Goal: Task Accomplishment & Management: Use online tool/utility

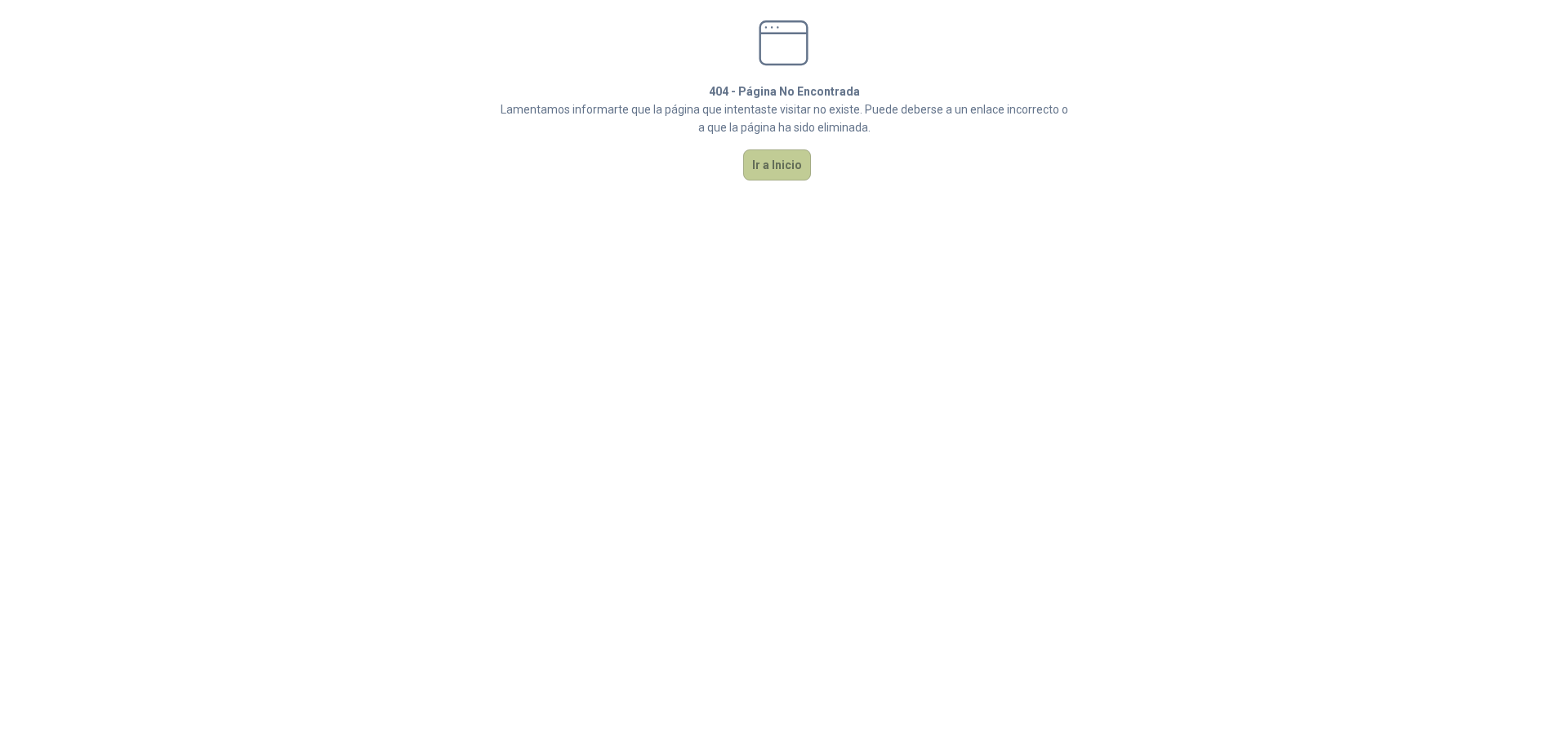
drag, startPoint x: 779, startPoint y: 151, endPoint x: 779, endPoint y: 164, distance: 13.0
click at [779, 161] on button "Ir a Inicio" at bounding box center [777, 165] width 68 height 31
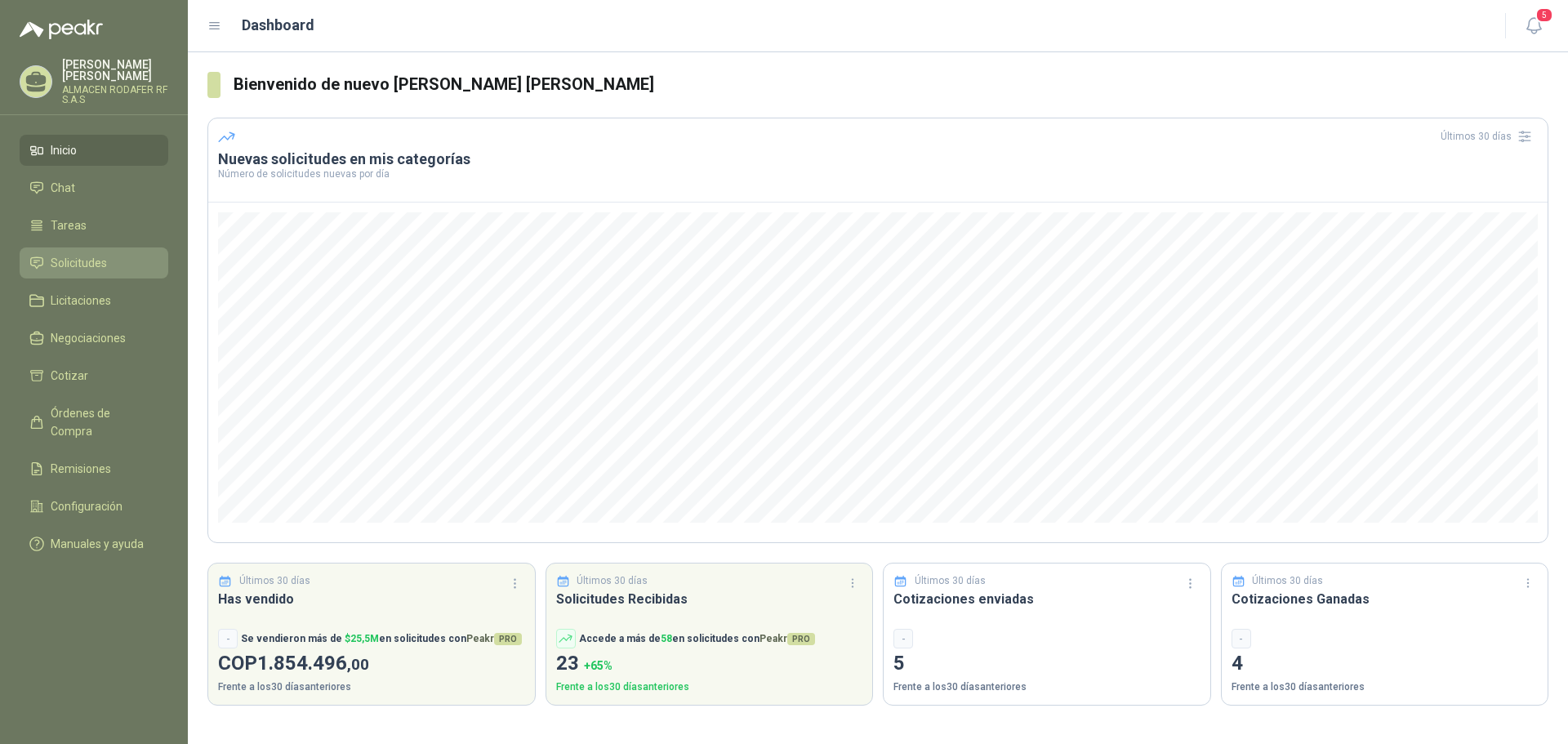
click at [140, 262] on li "Solicitudes" at bounding box center [93, 263] width 129 height 18
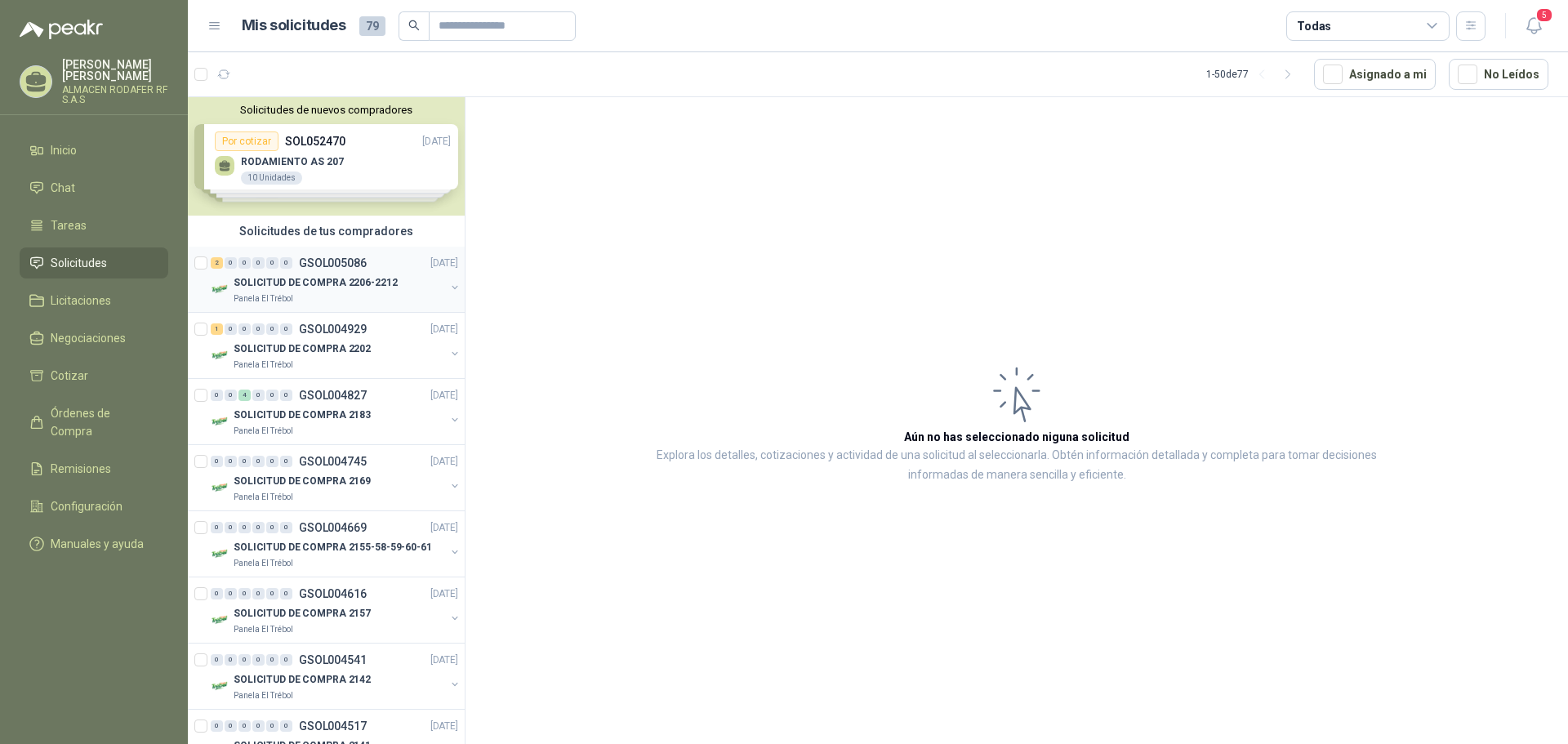
click at [346, 269] on p "GSOL005086" at bounding box center [332, 262] width 68 height 12
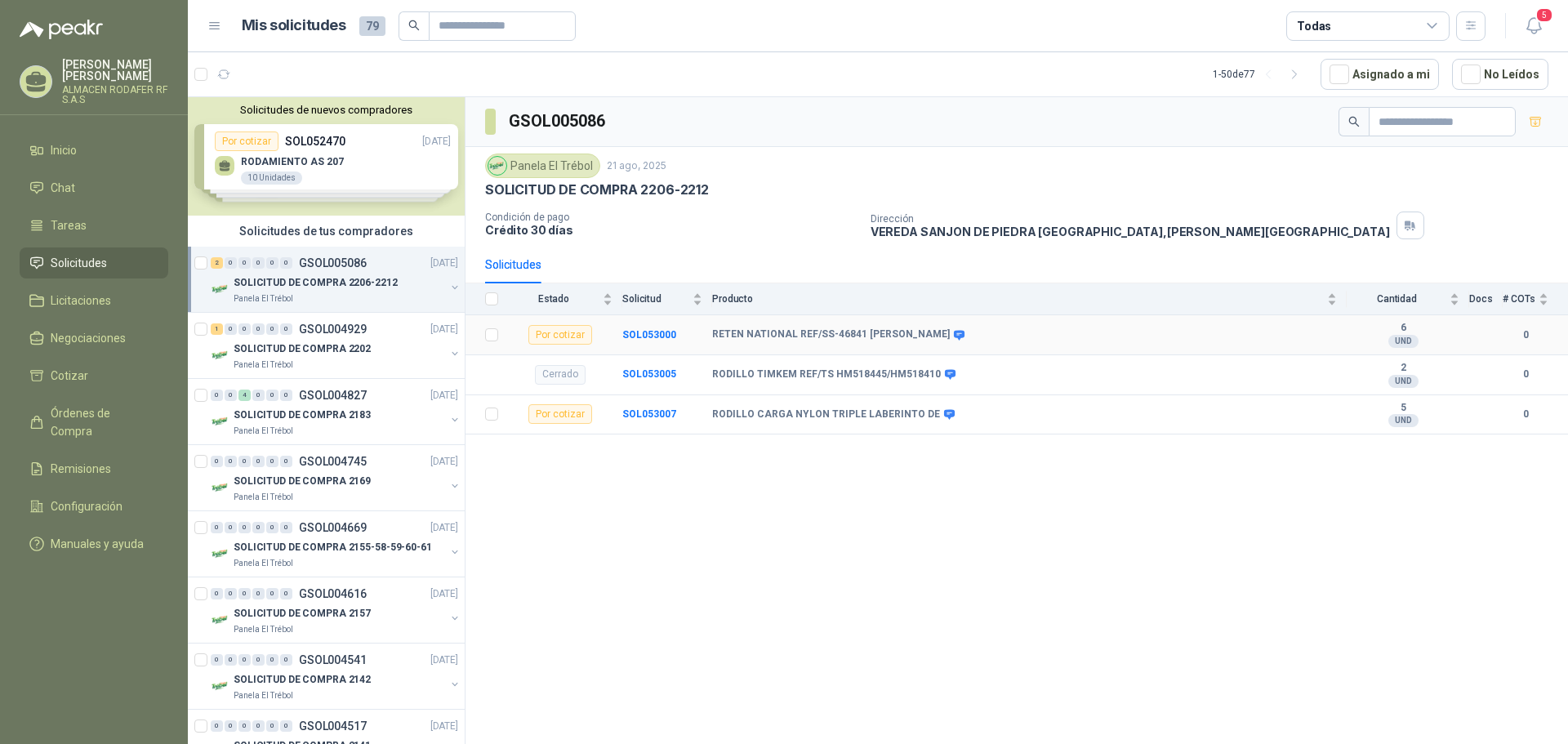
click at [542, 332] on div "Por cotizar" at bounding box center [560, 335] width 63 height 20
click at [626, 329] on b "SOL053000" at bounding box center [649, 335] width 54 height 12
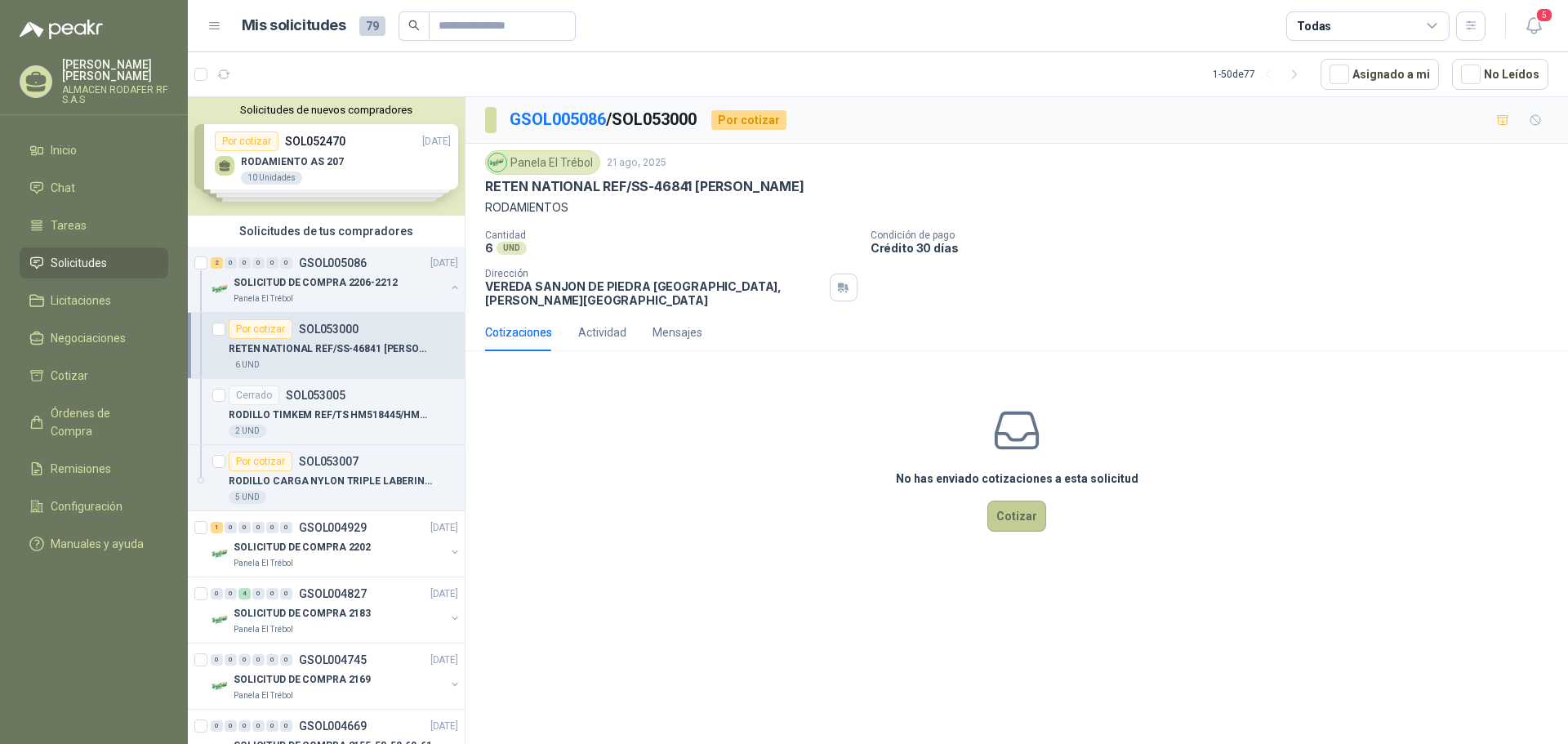
click at [1007, 501] on button "Cotizar" at bounding box center [1017, 516] width 59 height 31
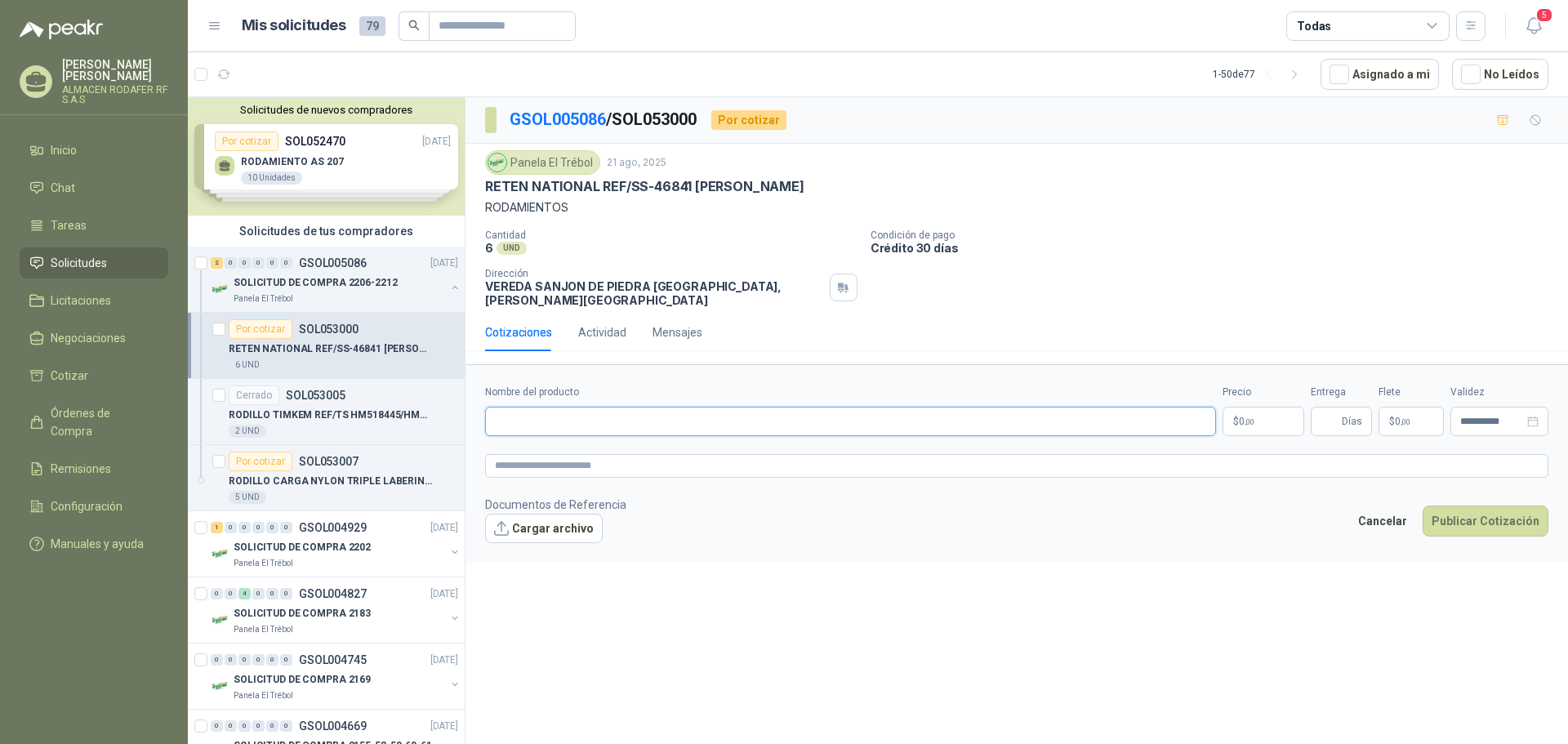
click at [512, 416] on input "Nombre del producto" at bounding box center [850, 421] width 731 height 29
type input "*"
type input "**********"
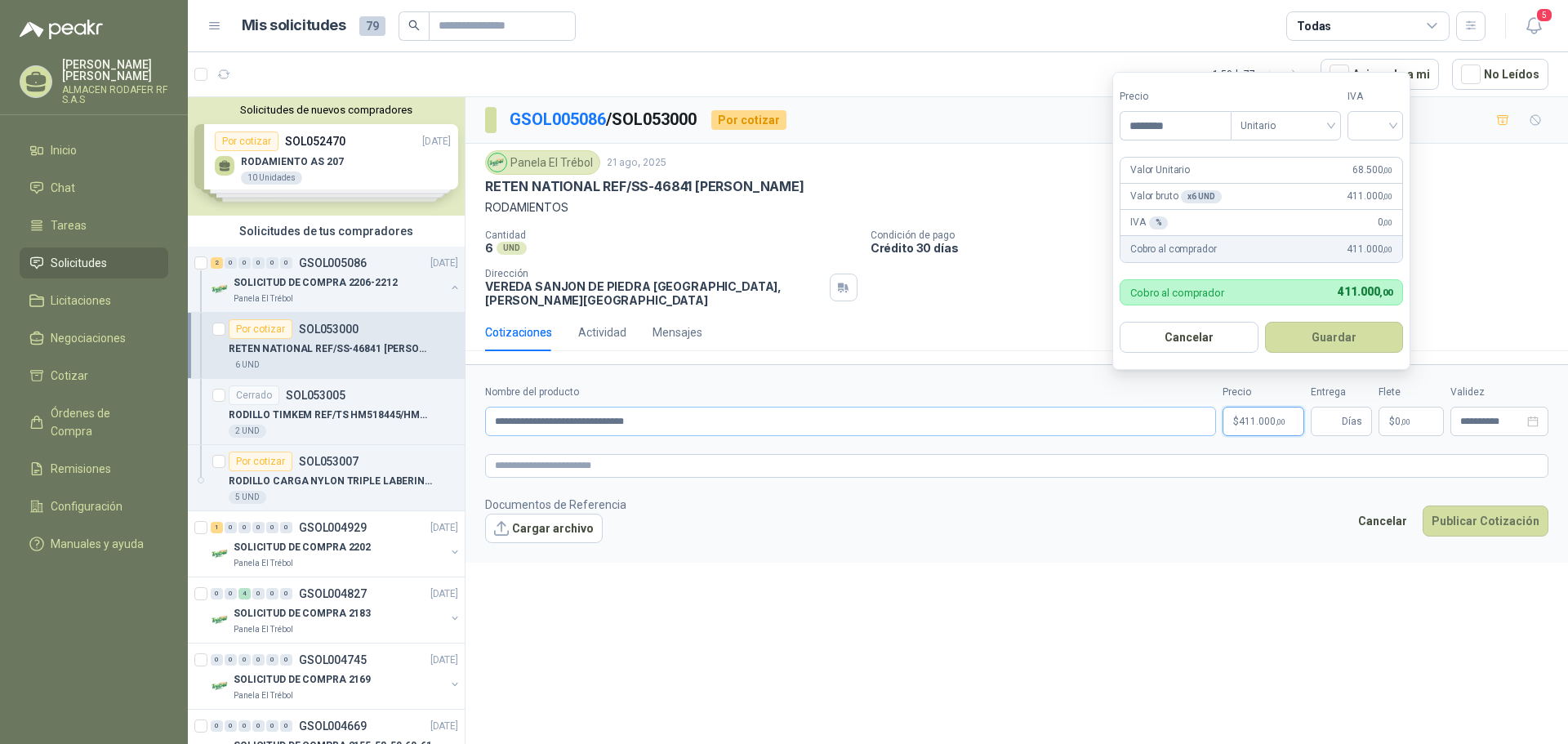
type input "********"
click at [1265, 321] on button "Guardar" at bounding box center [1334, 337] width 139 height 31
click at [1393, 125] on input "search" at bounding box center [1375, 124] width 36 height 24
click at [1374, 157] on div "19%" at bounding box center [1378, 159] width 30 height 18
click at [1315, 343] on button "Guardar" at bounding box center [1336, 337] width 140 height 31
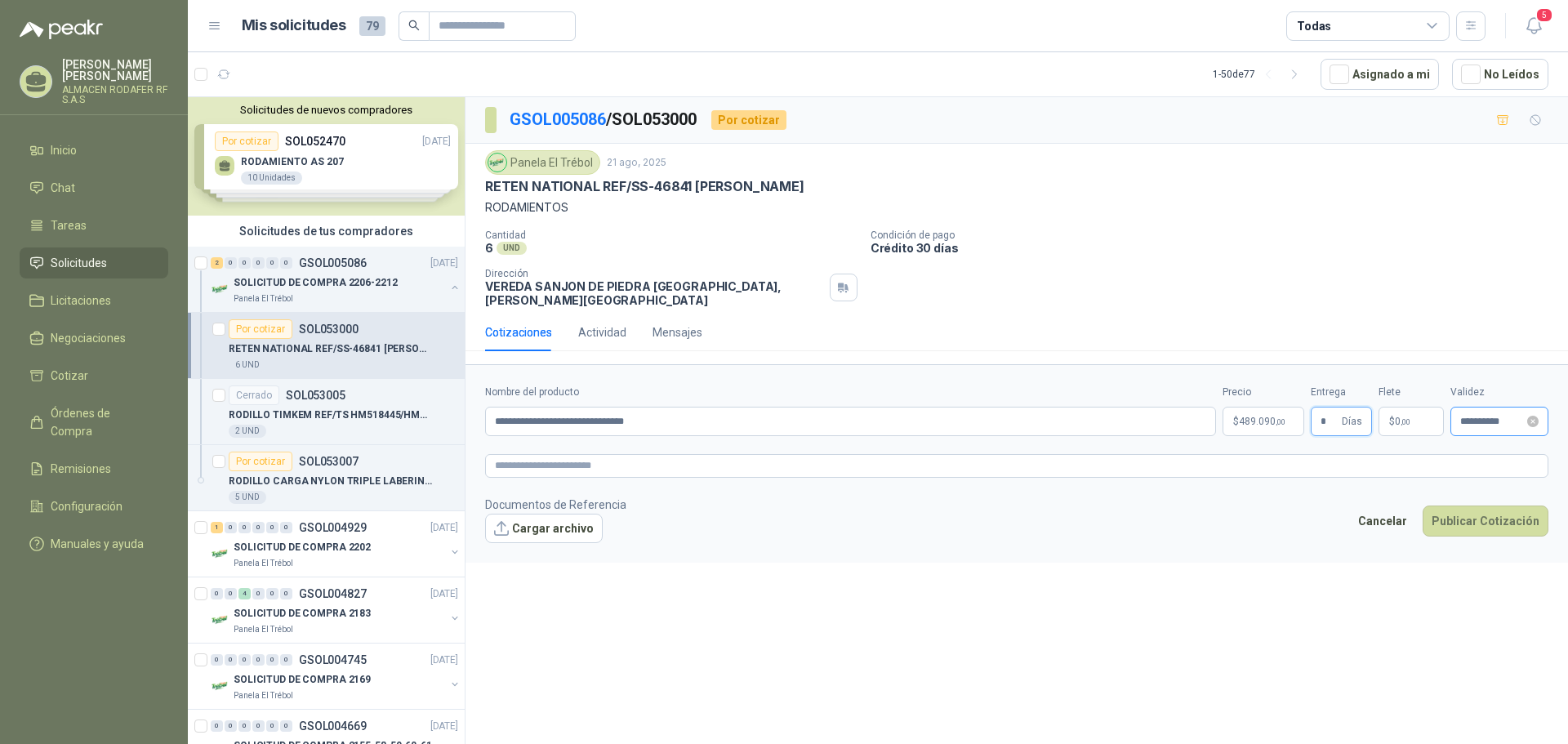
click at [1524, 415] on div "**********" at bounding box center [1499, 421] width 79 height 12
type input "*"
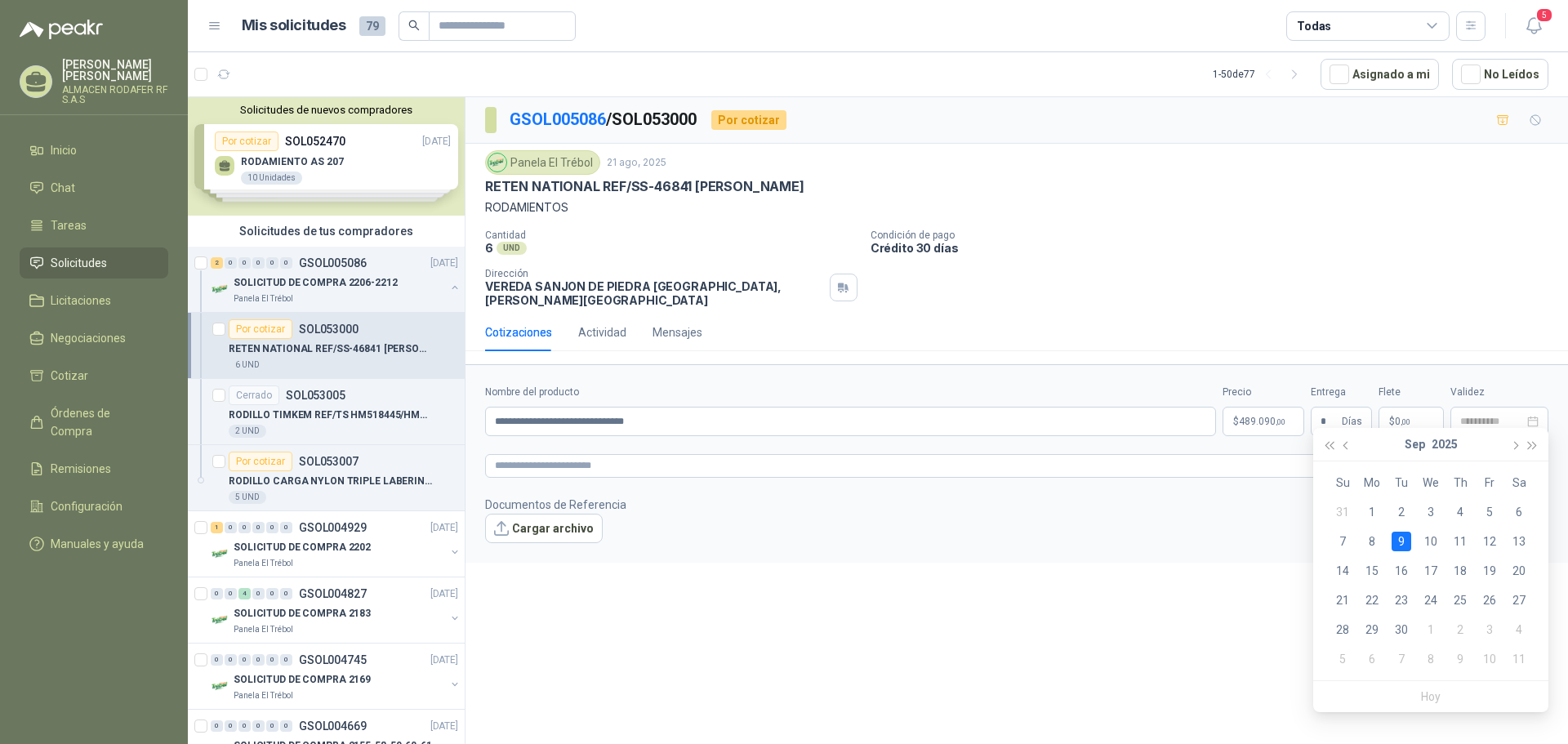
click at [1405, 544] on div "9" at bounding box center [1401, 541] width 20 height 20
type input "**********"
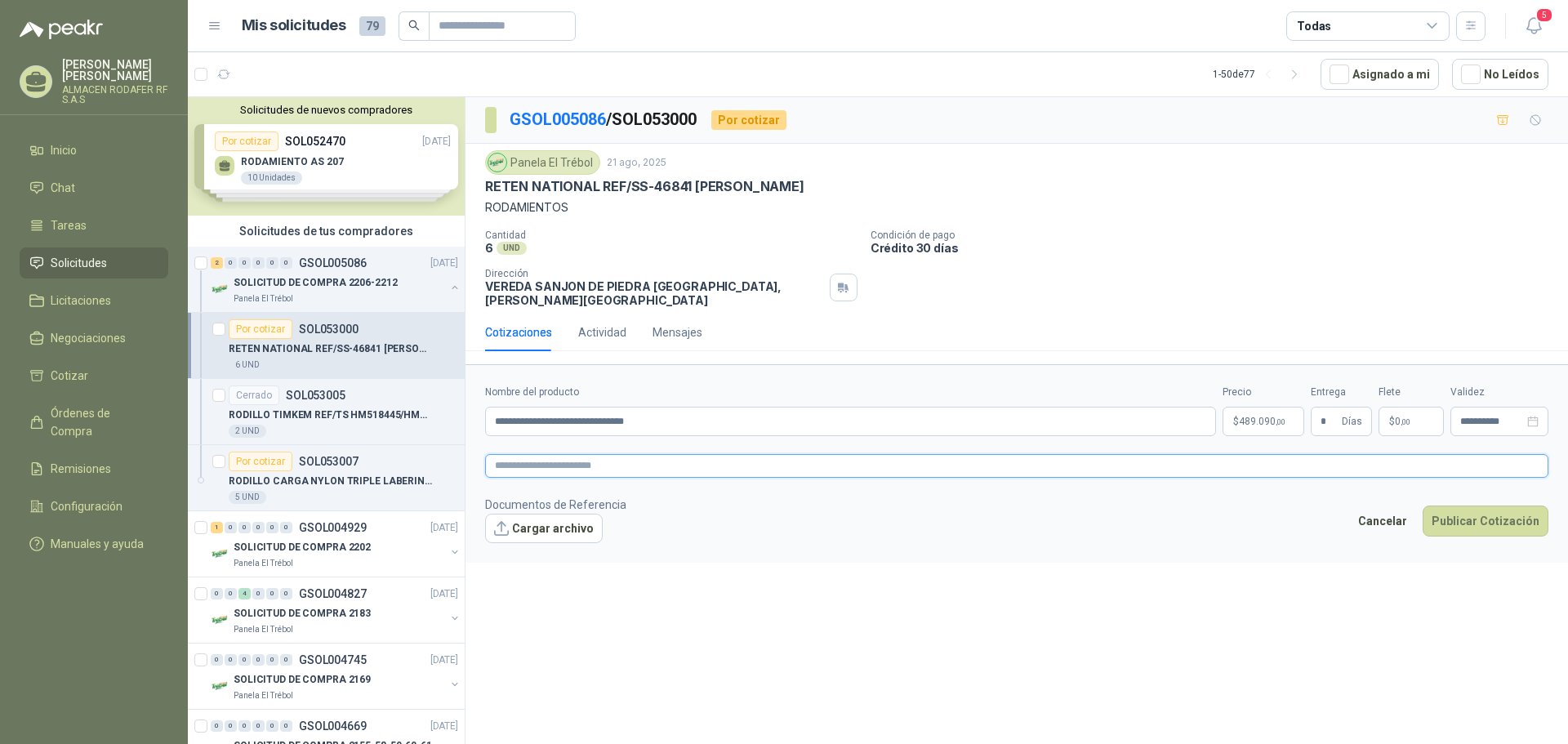
click at [797, 454] on textarea at bounding box center [1017, 466] width 1064 height 24
click at [1464, 511] on button "Publicar Cotización" at bounding box center [1485, 520] width 126 height 31
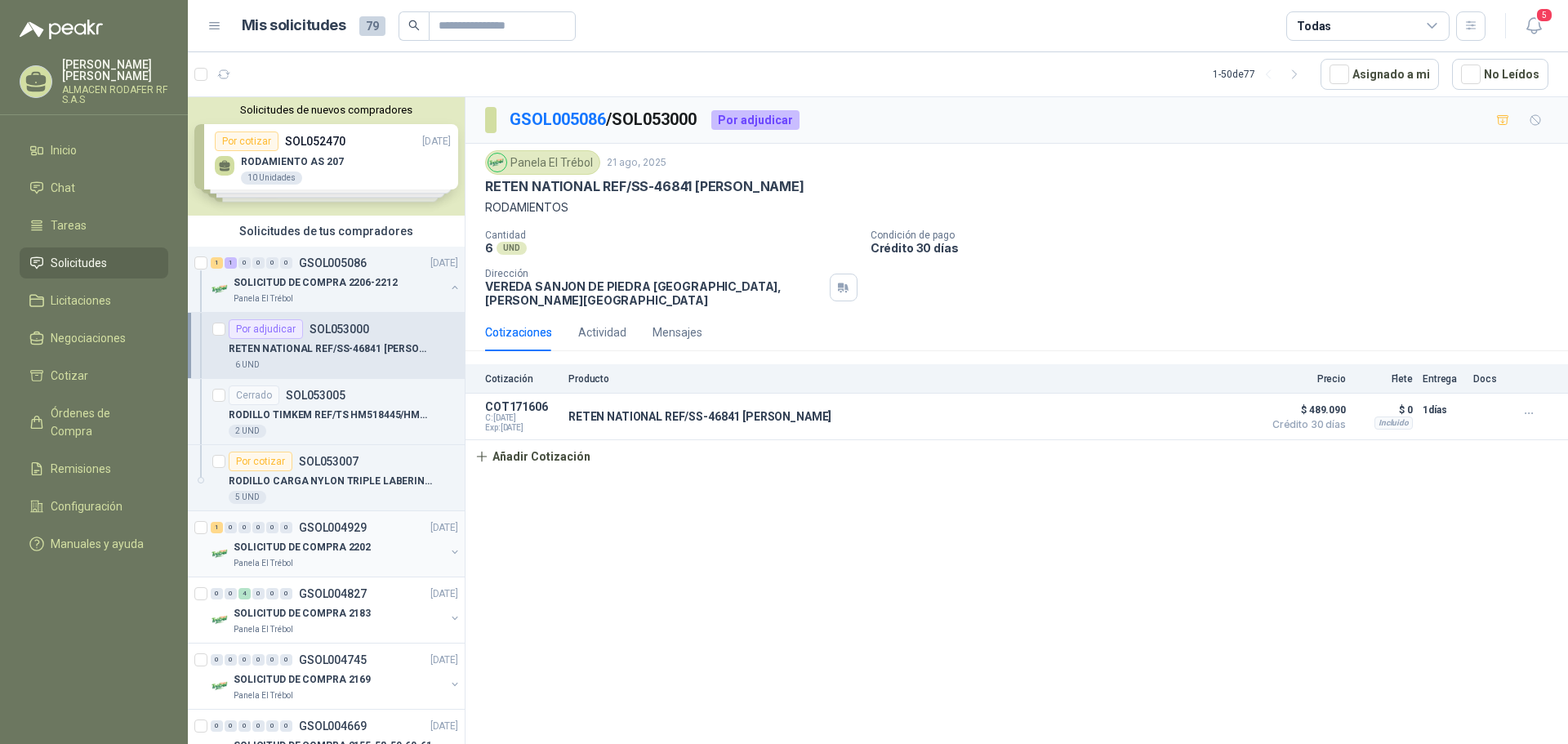
click at [289, 548] on p "SOLICITUD DE COMPRA 2202" at bounding box center [302, 547] width 138 height 15
